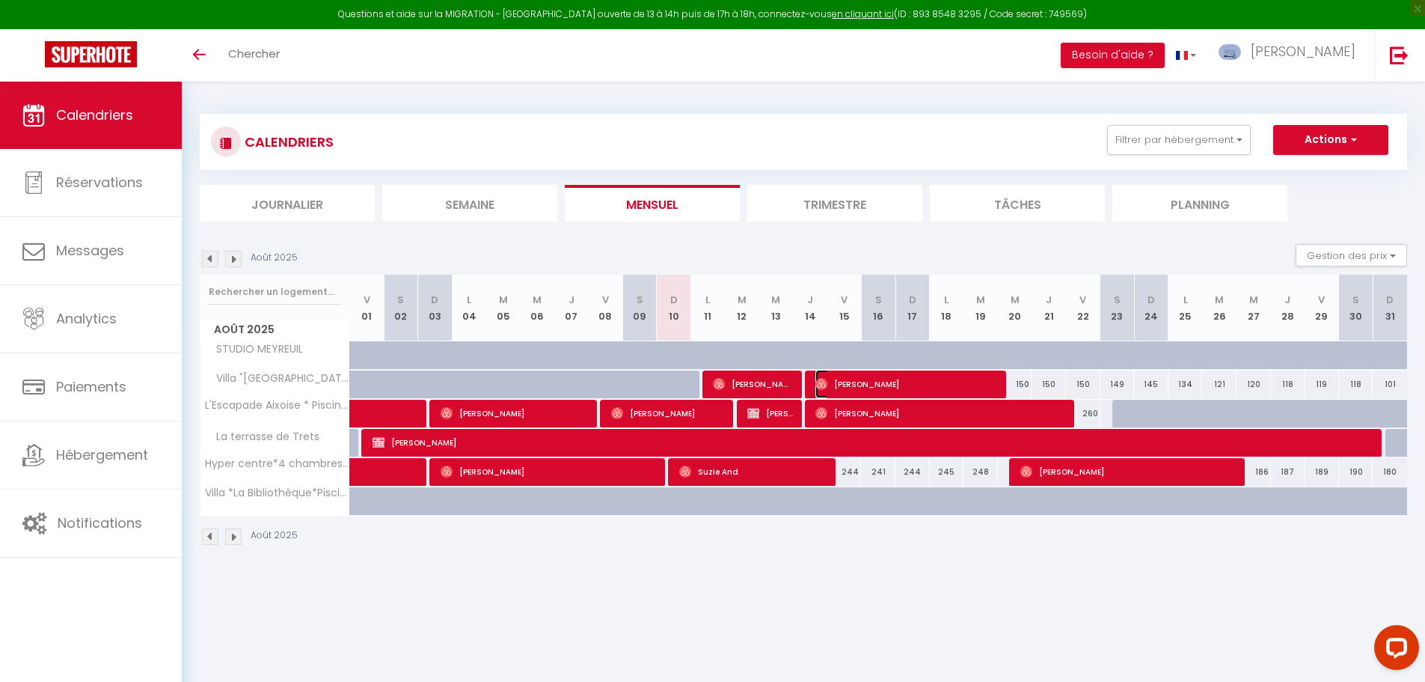
click at [907, 375] on span "[PERSON_NAME]" at bounding box center [906, 384] width 183 height 28
select select "OK"
select select "1"
select select "0"
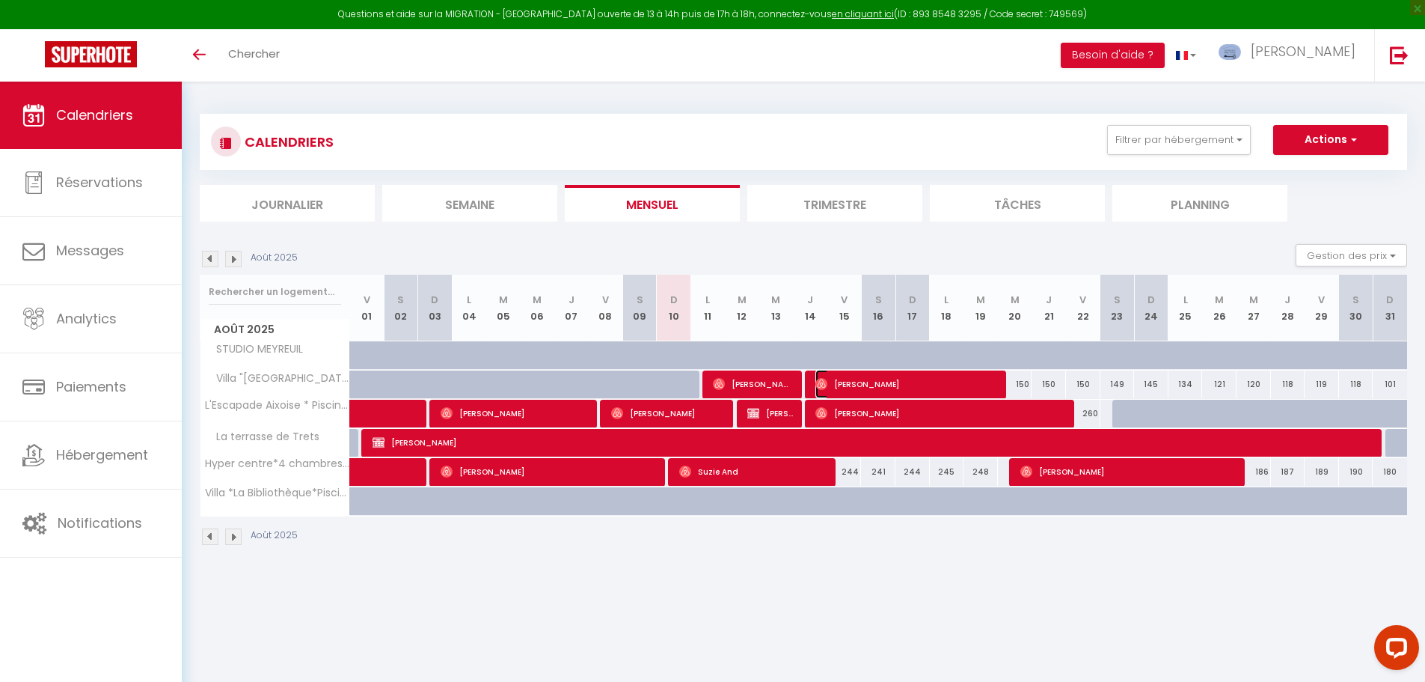
select select "1"
select select
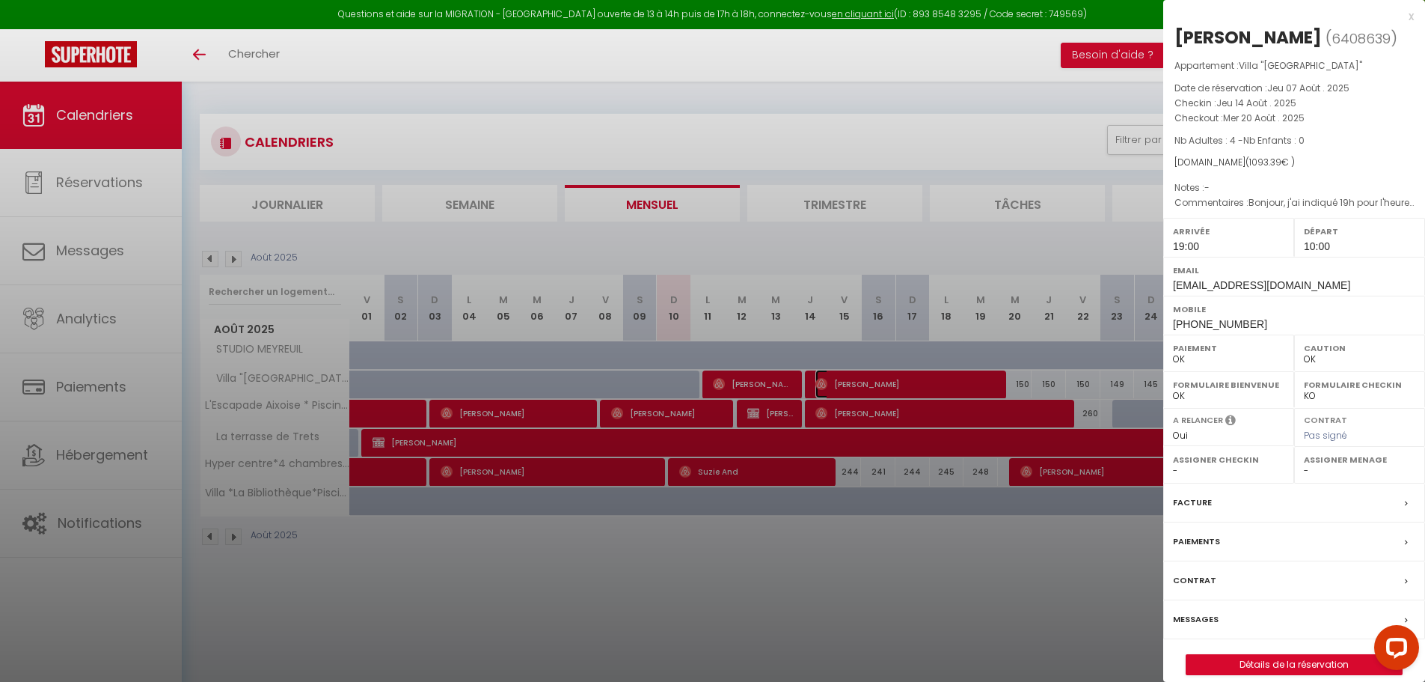
scroll to position [75, 0]
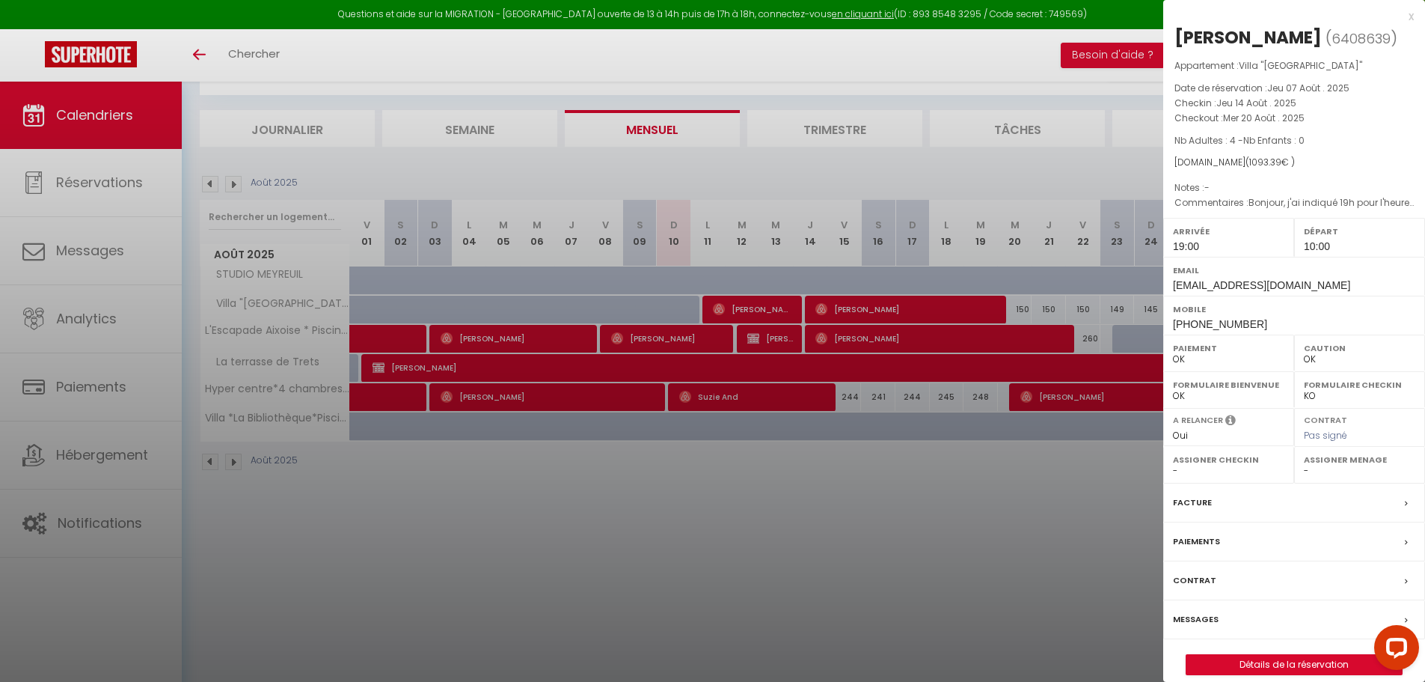
click at [1200, 622] on label "Messages" at bounding box center [1196, 619] width 46 height 16
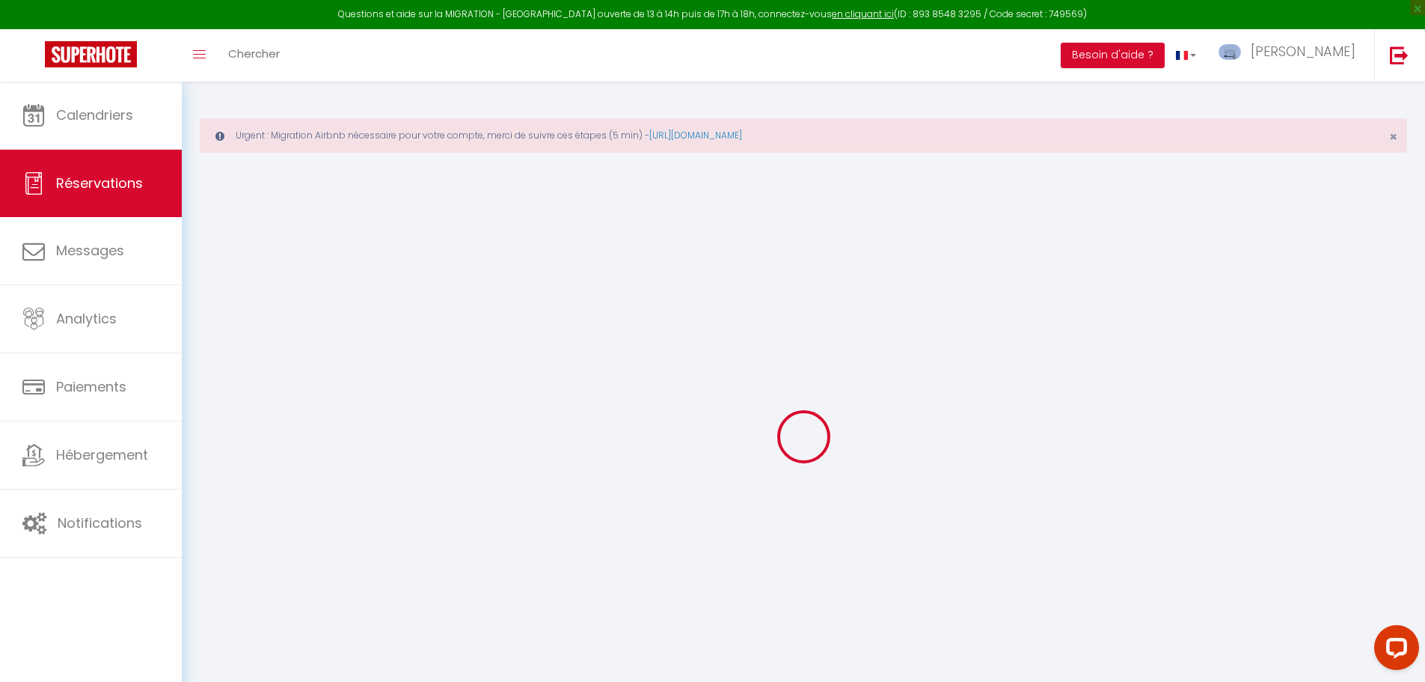
select select
checkbox input "false"
type textarea "Bonjour, j'ai indiqué 19h pour l'heure d'arrivée mais nous n'en sommes pas sur …"
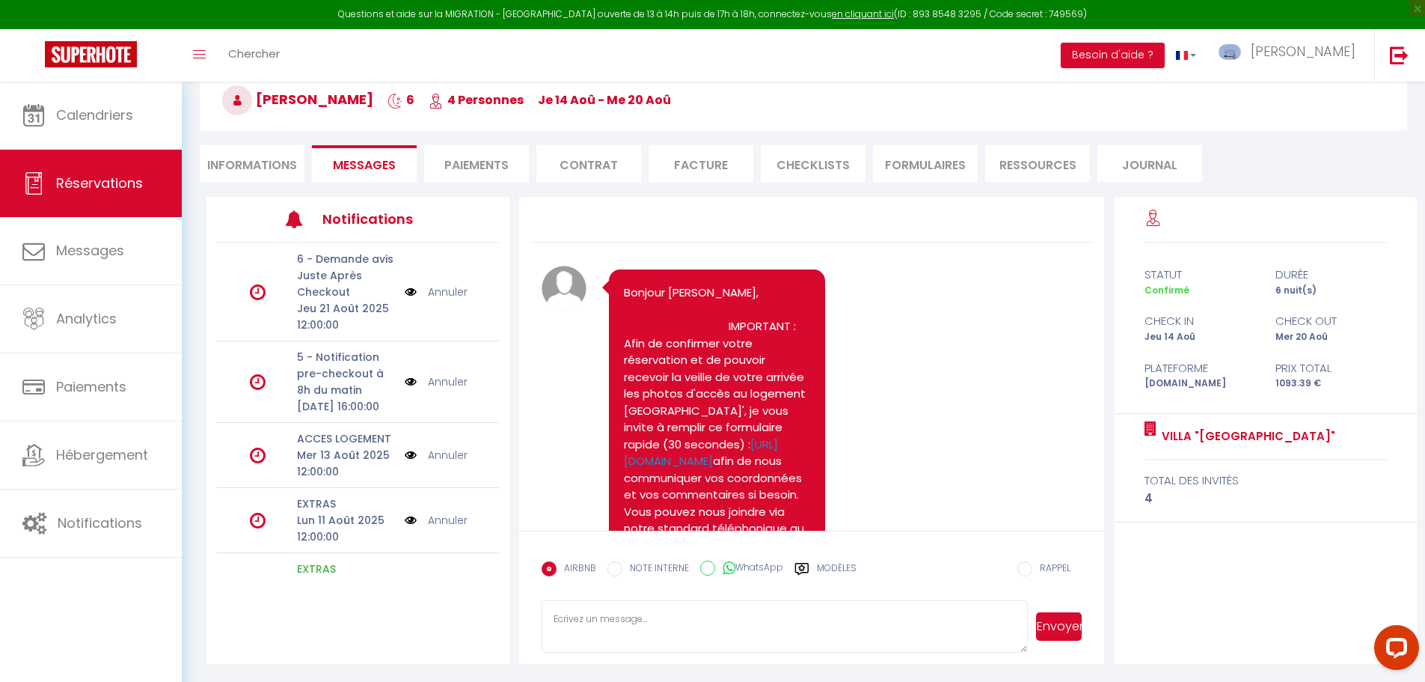
click at [245, 151] on li "Informations" at bounding box center [252, 163] width 105 height 37
select select
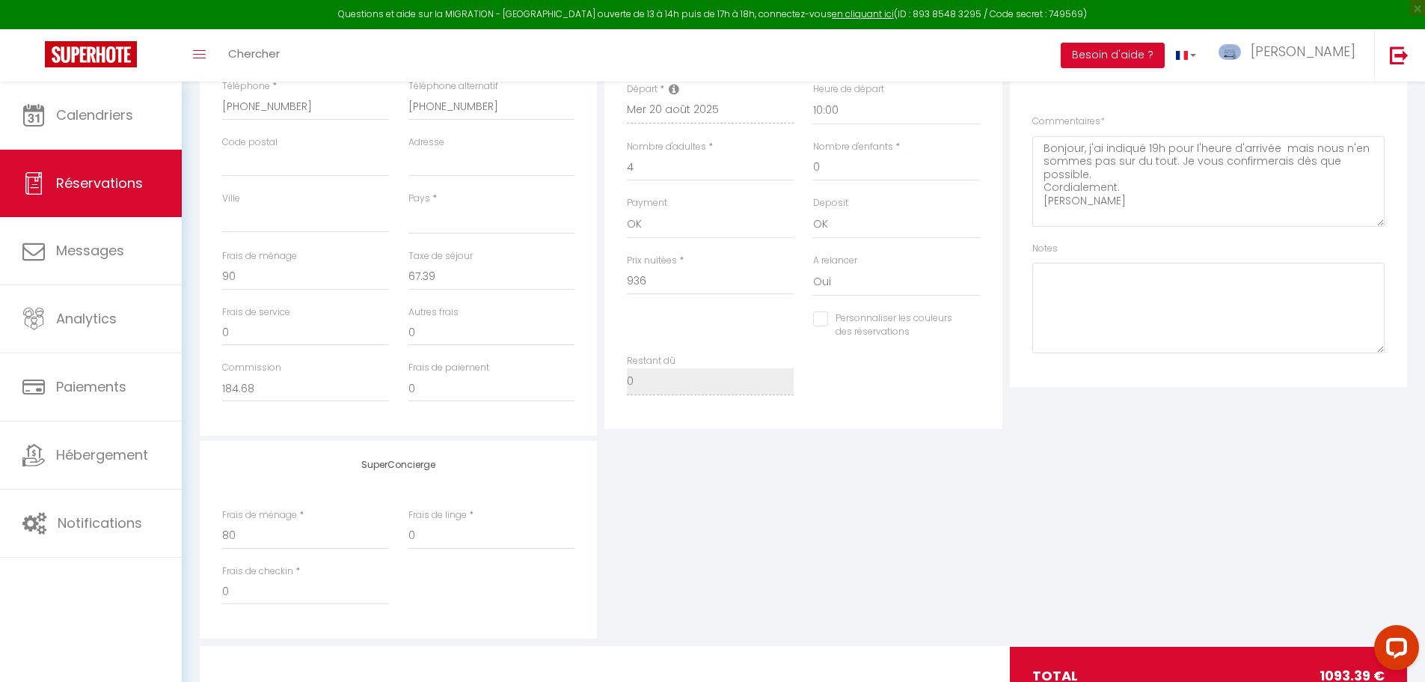
scroll to position [443, 0]
click at [256, 531] on input "80" at bounding box center [305, 532] width 167 height 27
type input "8"
select select
checkbox input "false"
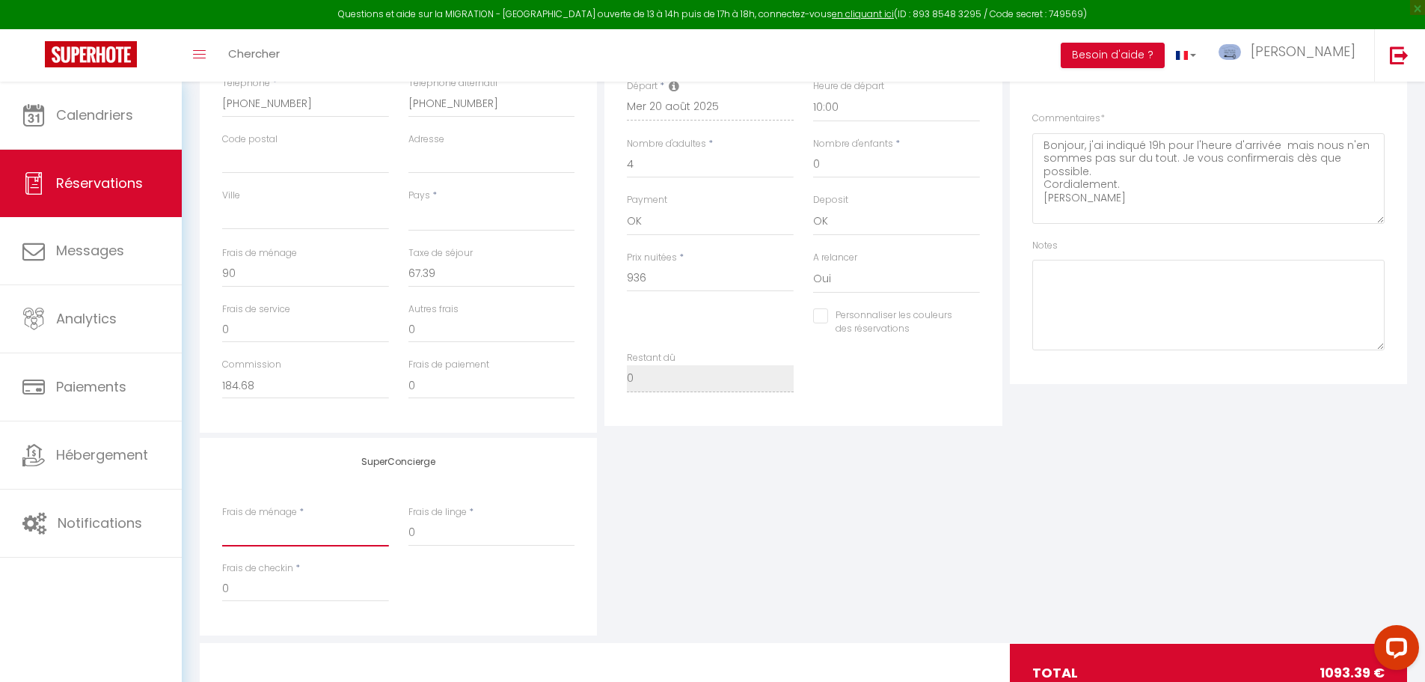
select select
checkbox input "false"
type input "9"
select select
checkbox input "false"
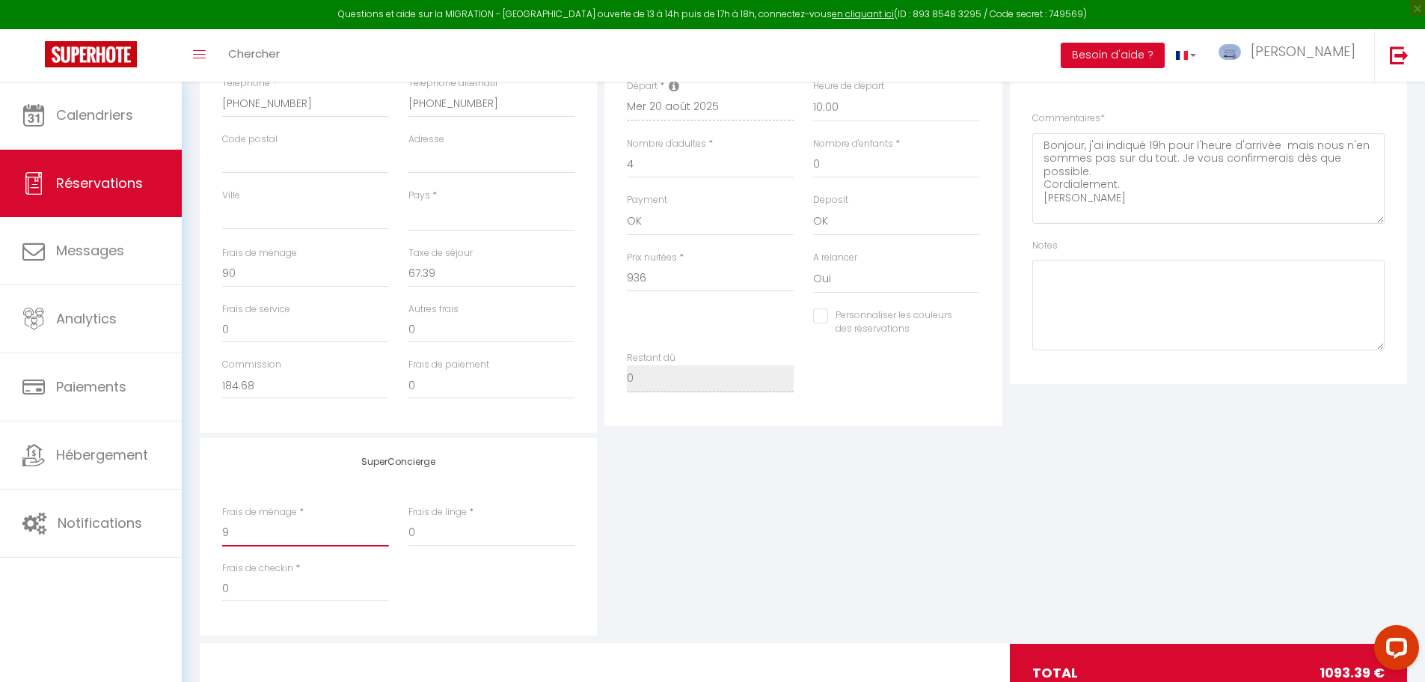
type input "90"
select select
checkbox input "false"
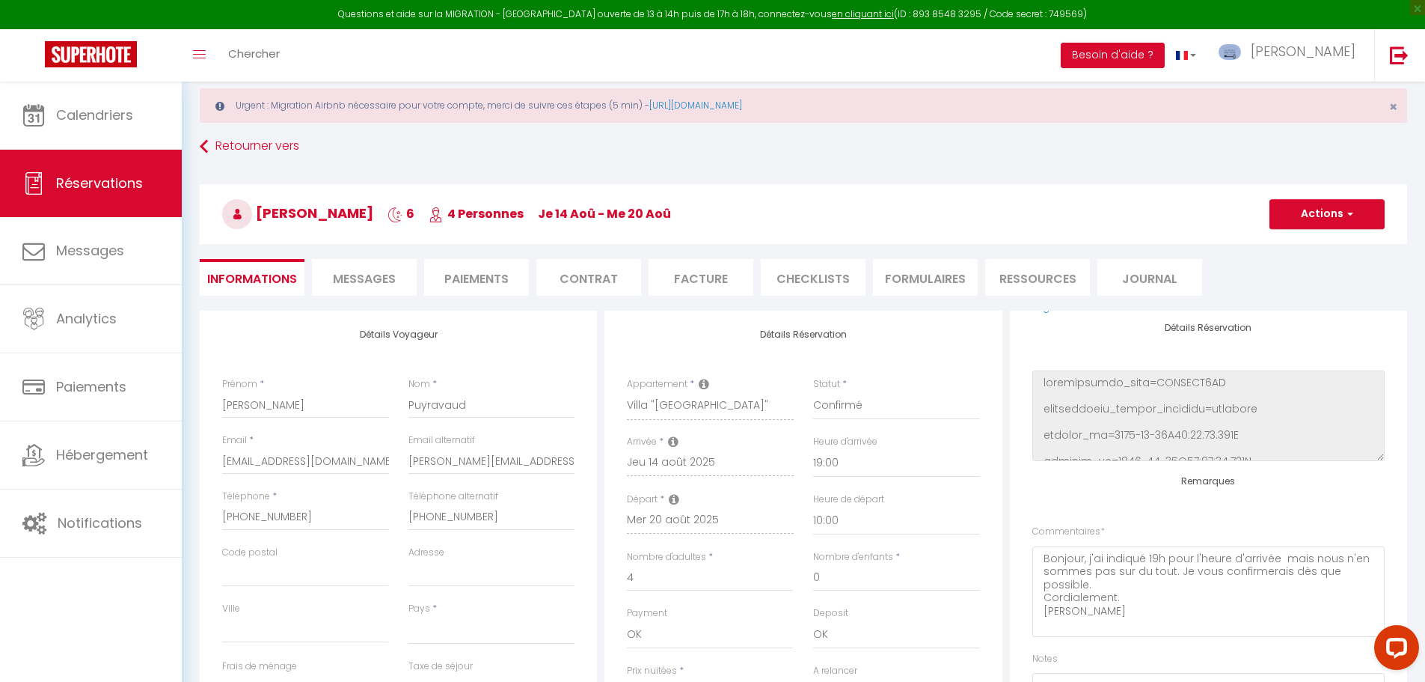
scroll to position [0, 0]
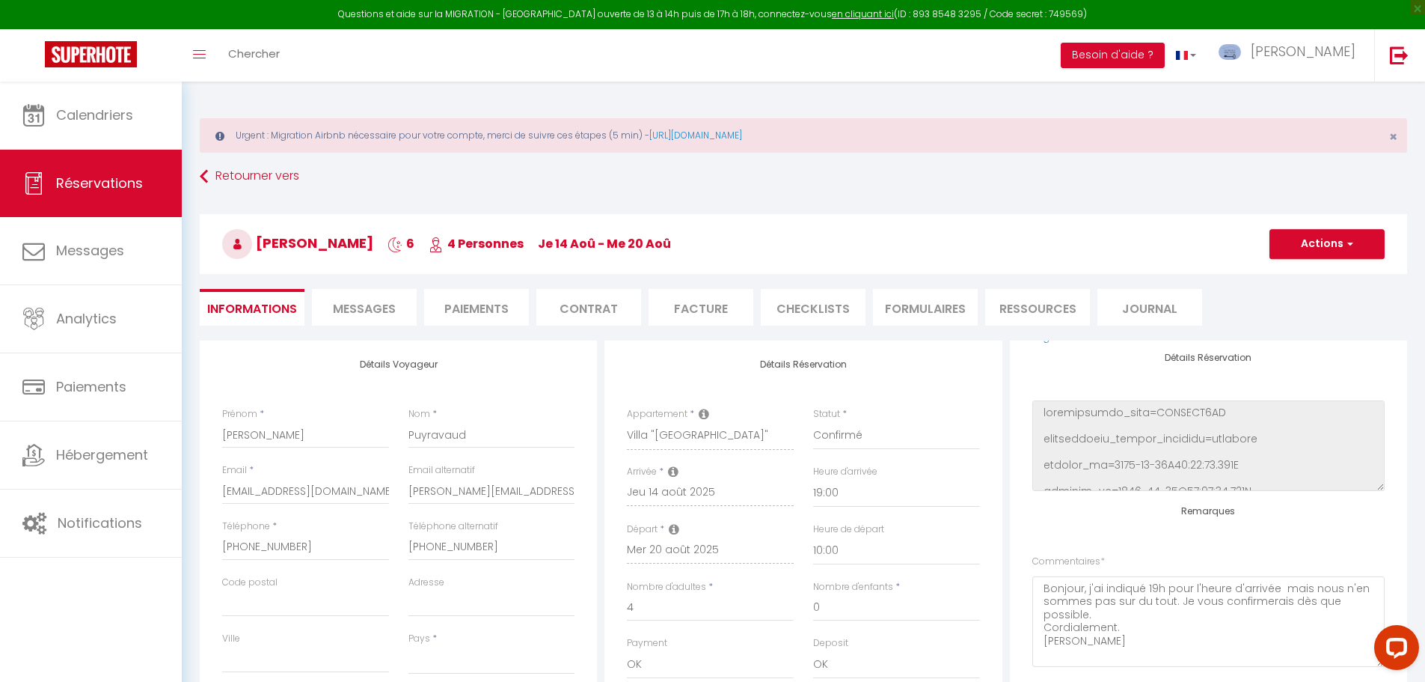
type input "90"
click at [1329, 240] on button "Actions" at bounding box center [1327, 244] width 115 height 30
click at [1303, 269] on link "Enregistrer" at bounding box center [1312, 276] width 118 height 19
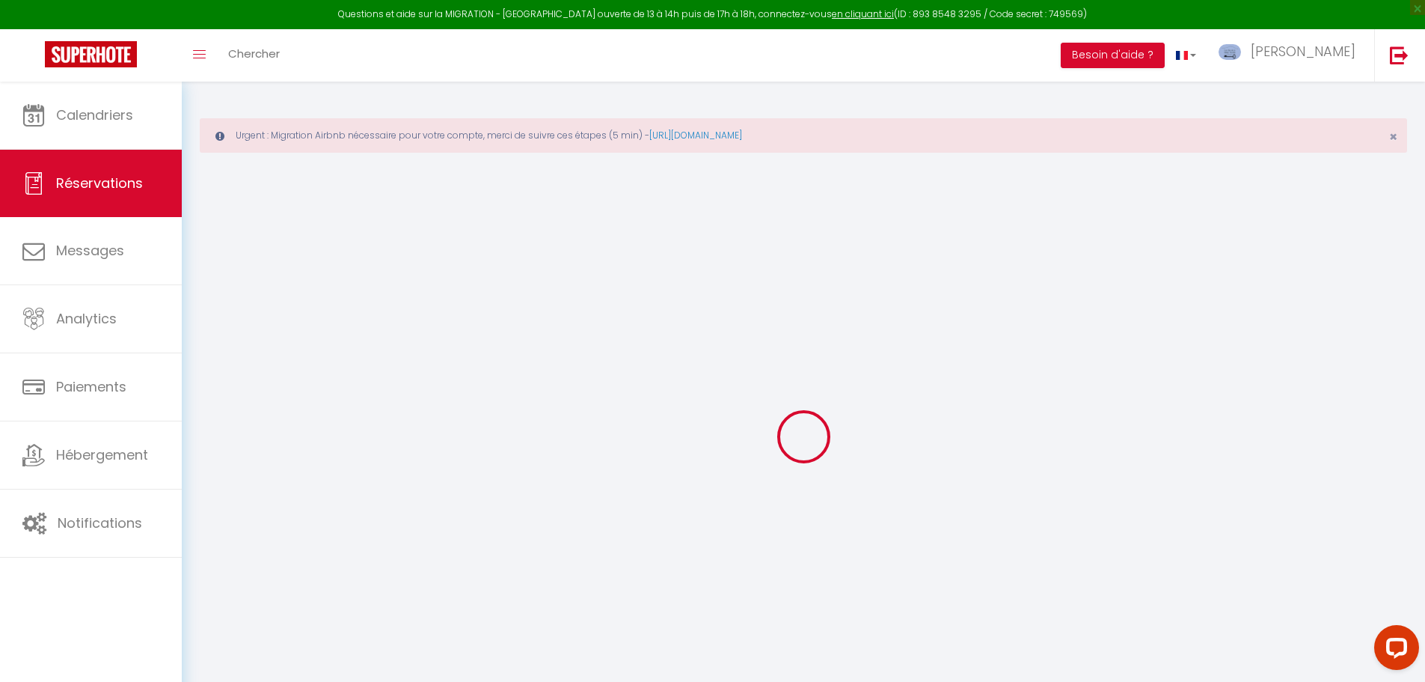
select select "not_cancelled"
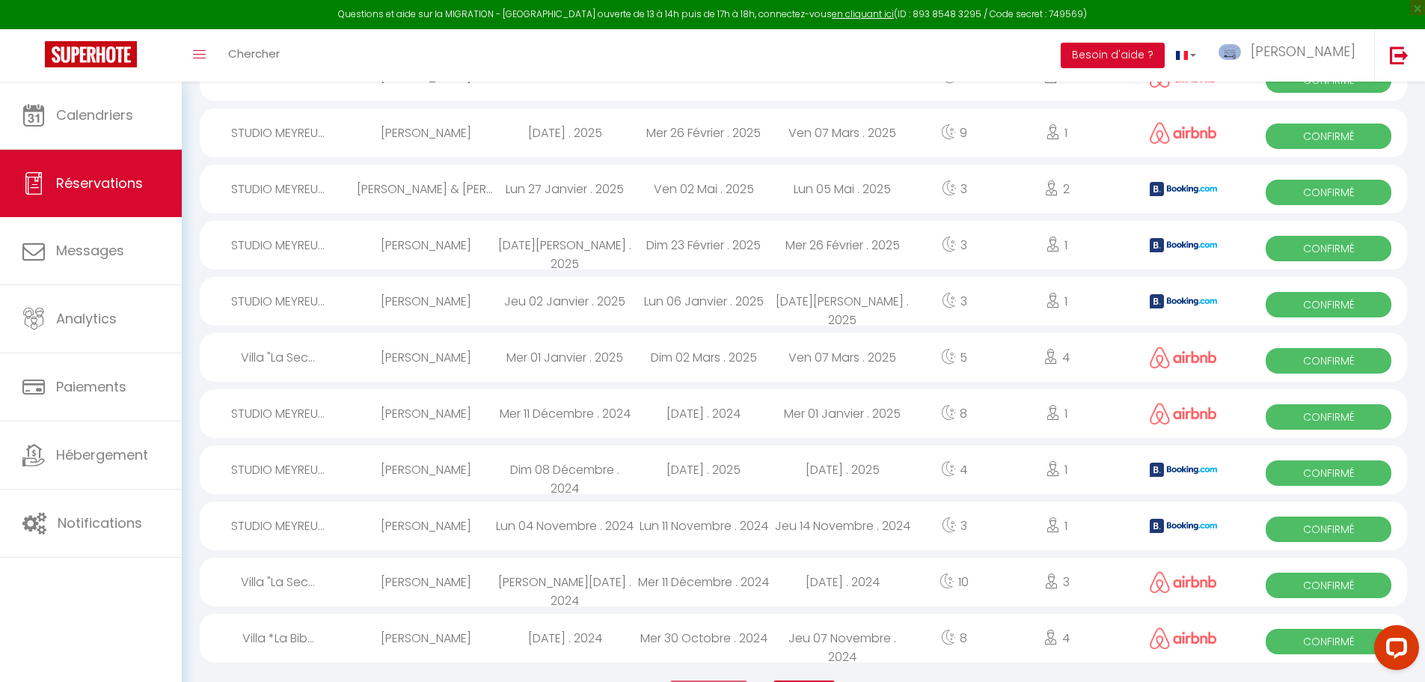
scroll to position [2475, 0]
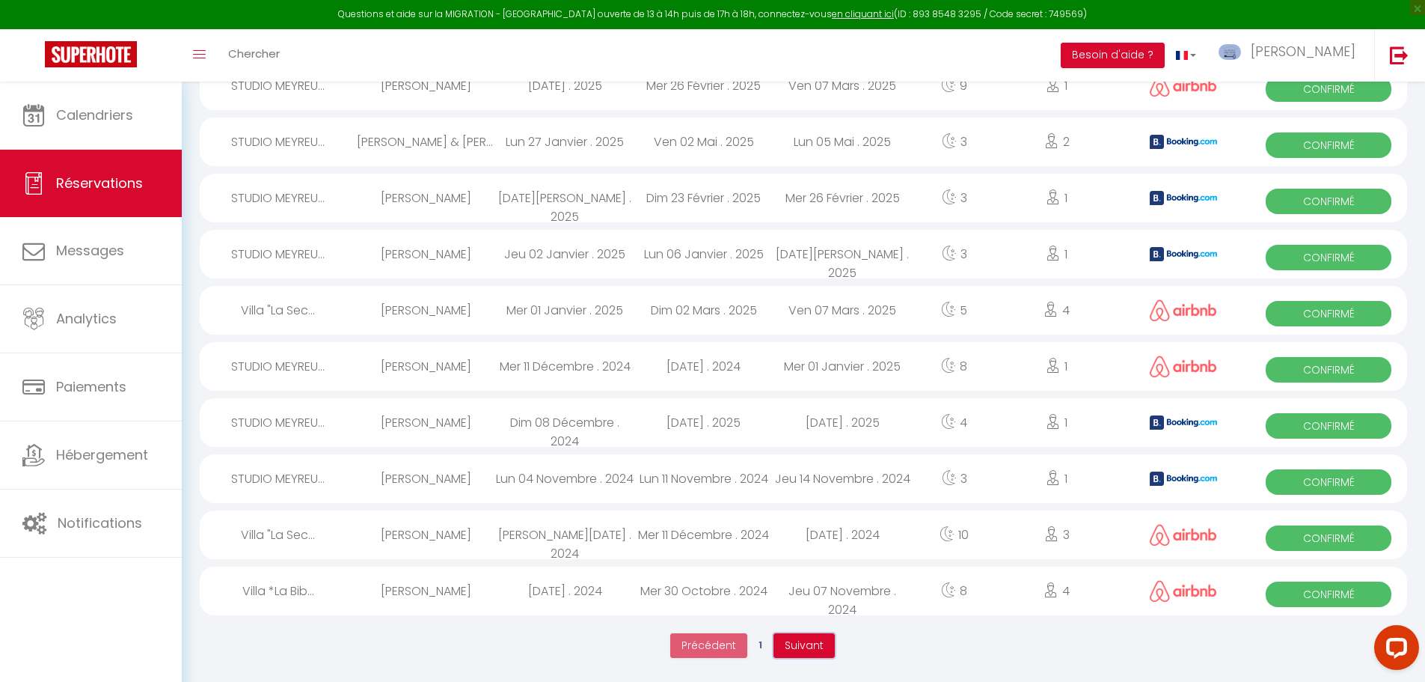
click at [818, 645] on span "Suivant" at bounding box center [804, 644] width 39 height 15
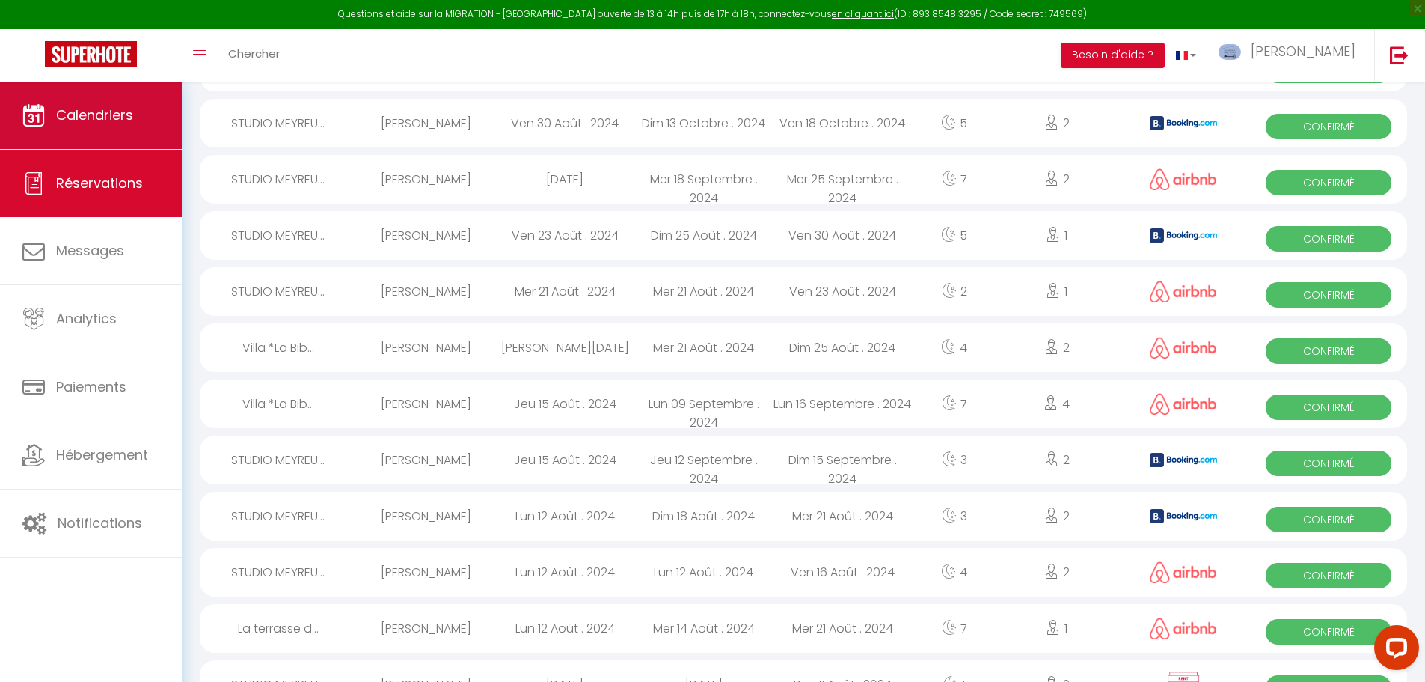
scroll to position [492, 0]
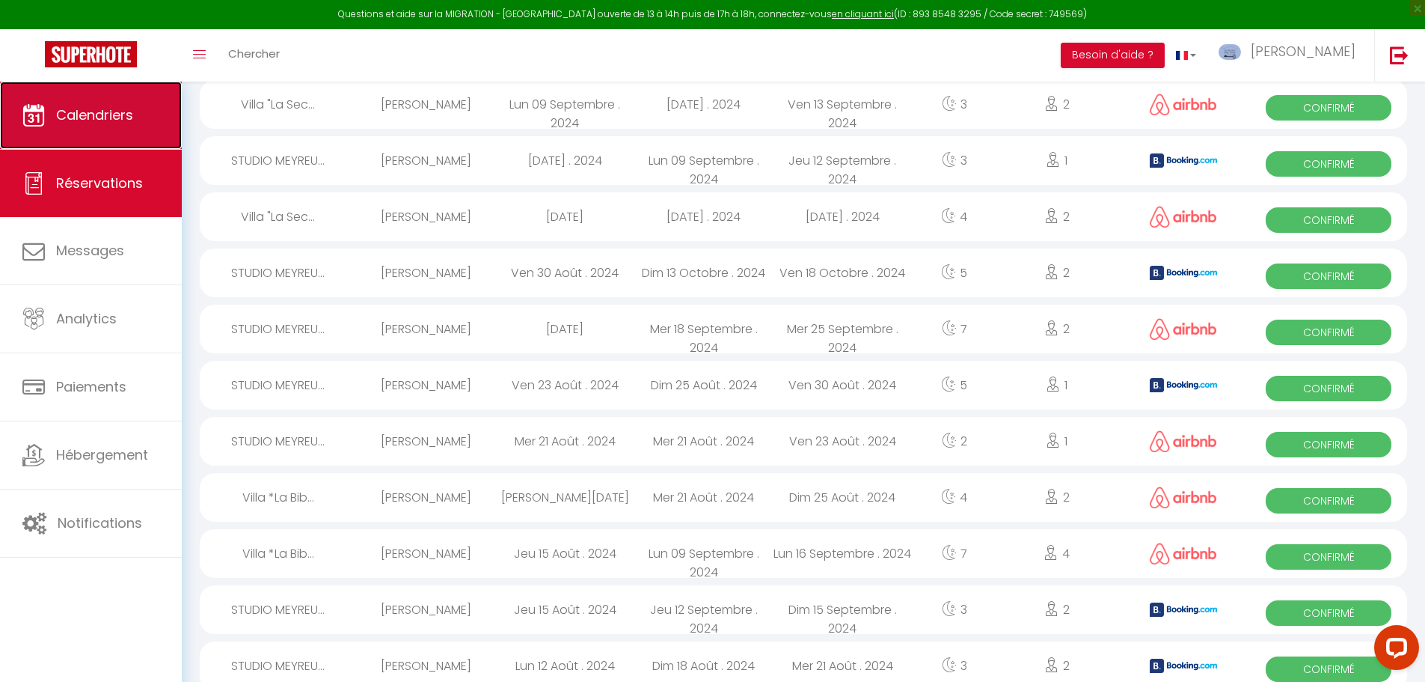
click at [86, 107] on span "Calendriers" at bounding box center [94, 114] width 77 height 19
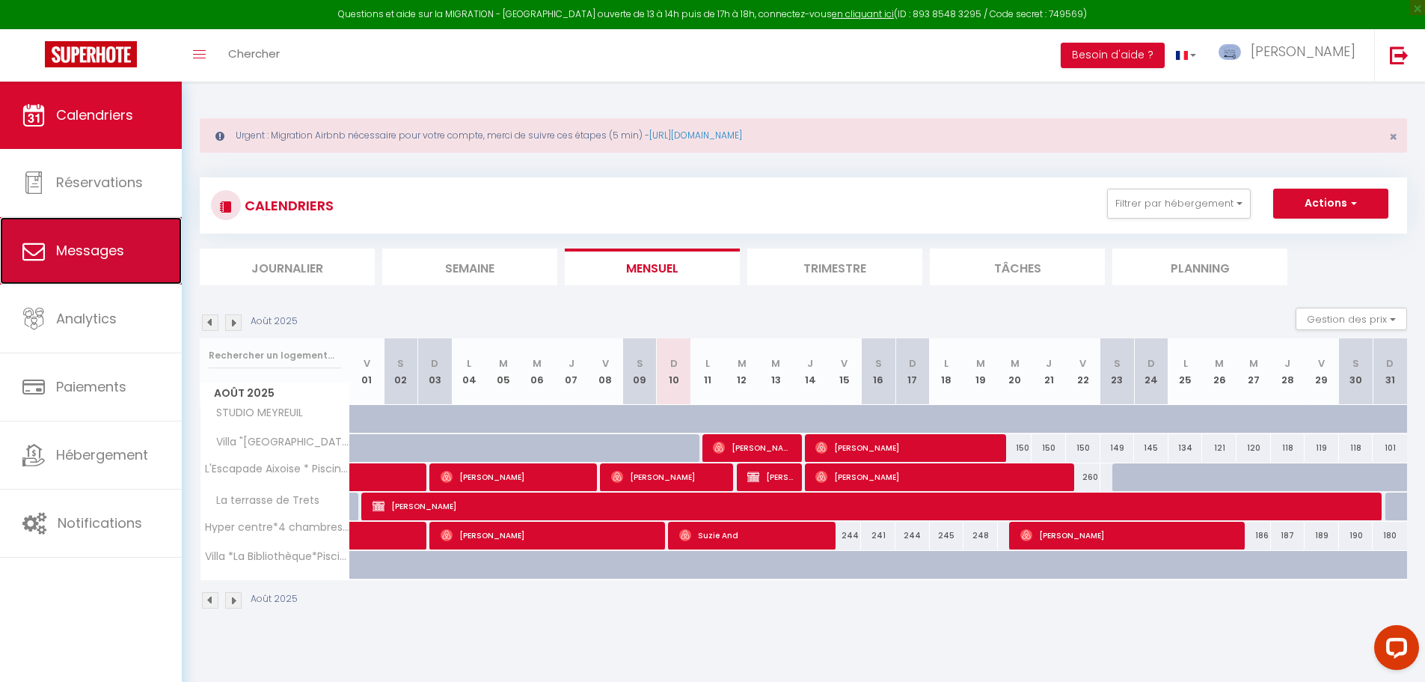
click at [96, 258] on span "Messages" at bounding box center [90, 250] width 68 height 19
select select "message"
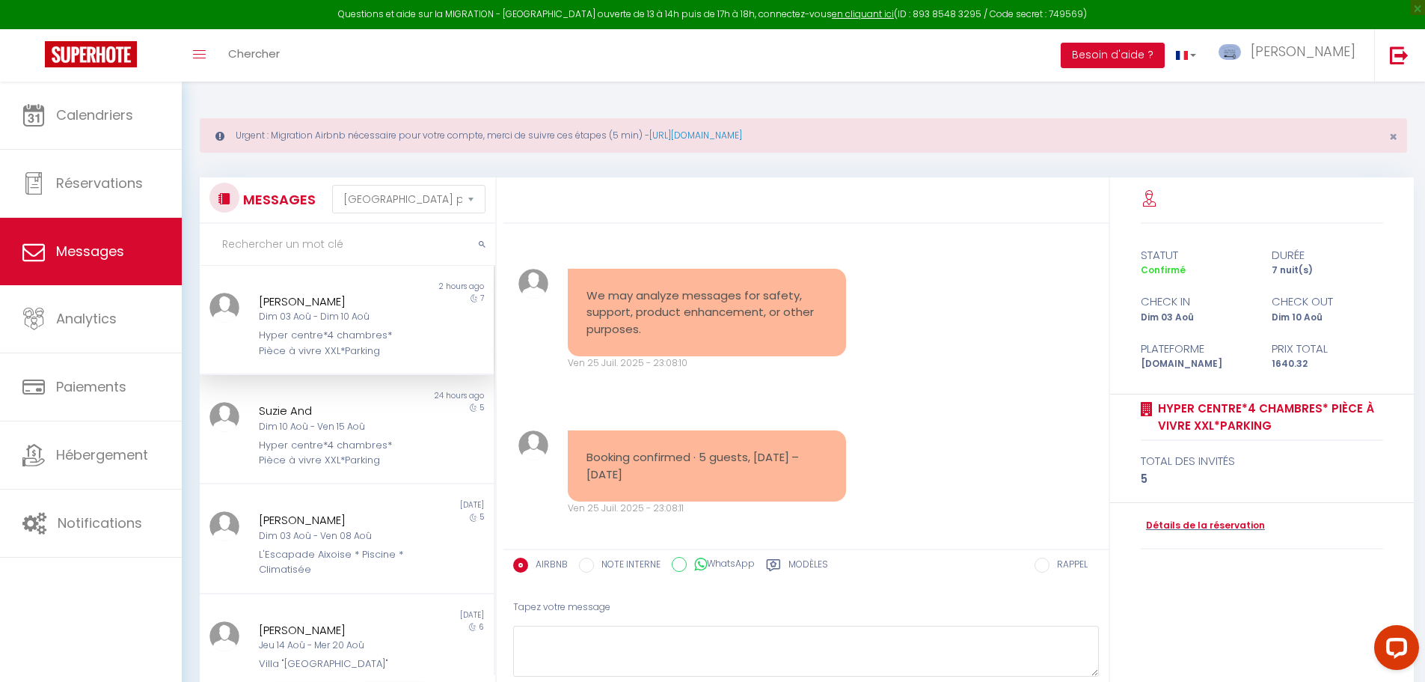
scroll to position [3947, 0]
